Goal: Check status: Check status

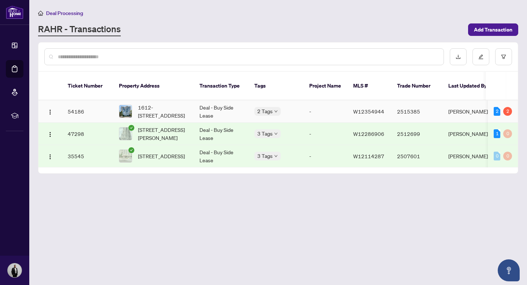
click at [79, 104] on td "54186" at bounding box center [87, 111] width 51 height 22
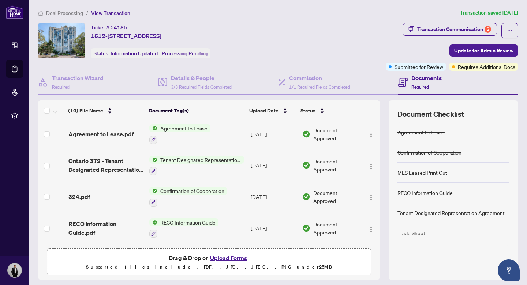
scroll to position [129, 0]
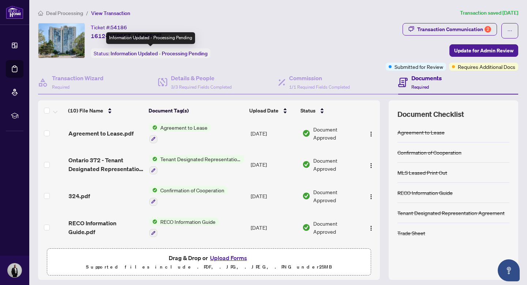
click at [174, 54] on span "Information Updated - Processing Pending" at bounding box center [159, 53] width 97 height 7
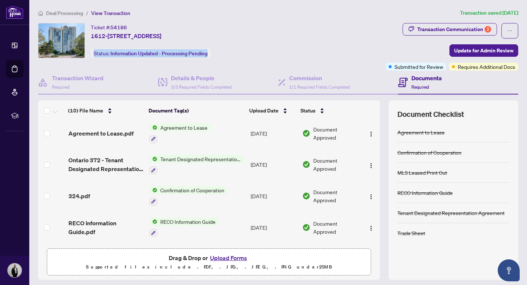
click at [458, 22] on div "Deal Processing / View Transaction Transaction saved 4 days ago Ticket #: 54186…" at bounding box center [278, 153] width 486 height 289
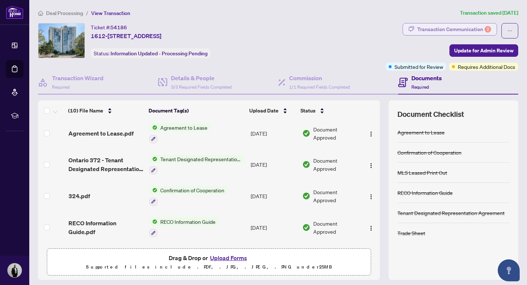
click at [458, 29] on div "Transaction Communication 2" at bounding box center [454, 29] width 74 height 12
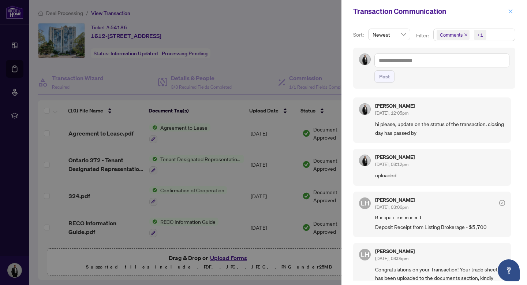
click at [512, 11] on icon "close" at bounding box center [510, 11] width 5 height 5
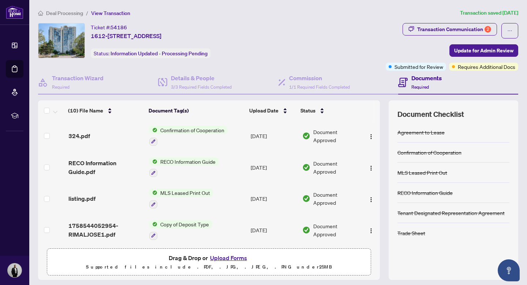
scroll to position [21, 0]
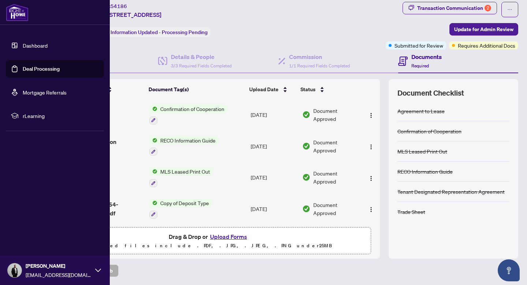
click at [23, 42] on link "Dashboard" at bounding box center [35, 45] width 25 height 7
